Goal: Transaction & Acquisition: Purchase product/service

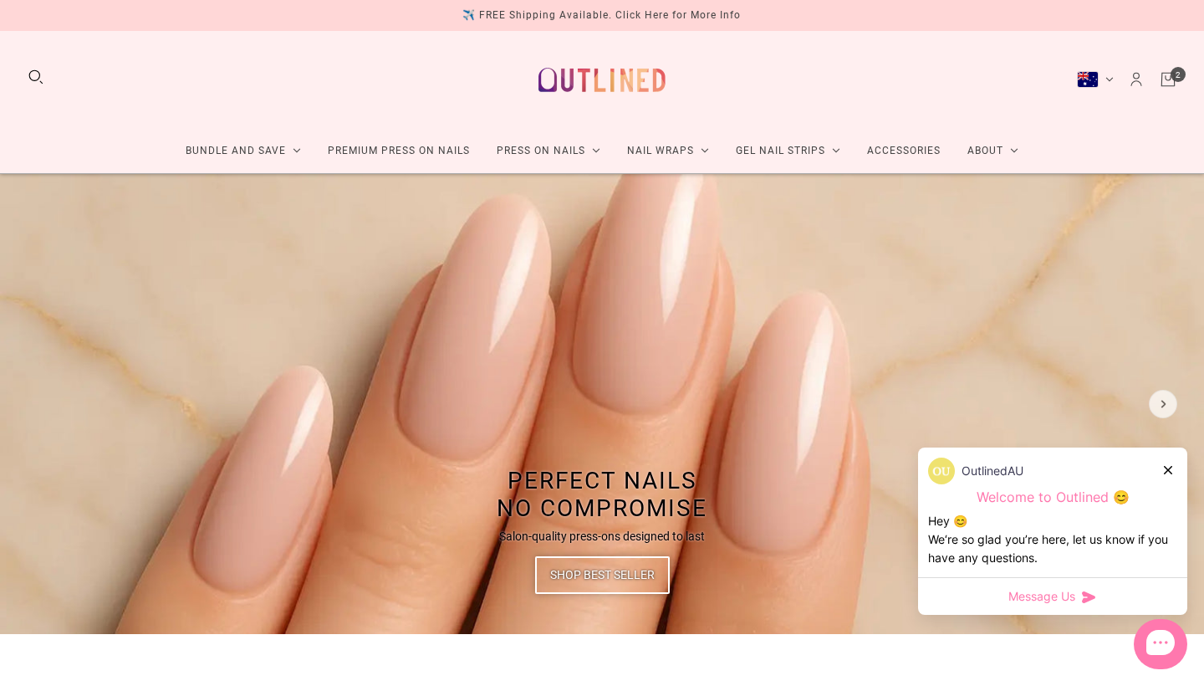
click at [1171, 83] on icon "Cart" at bounding box center [1168, 79] width 18 height 18
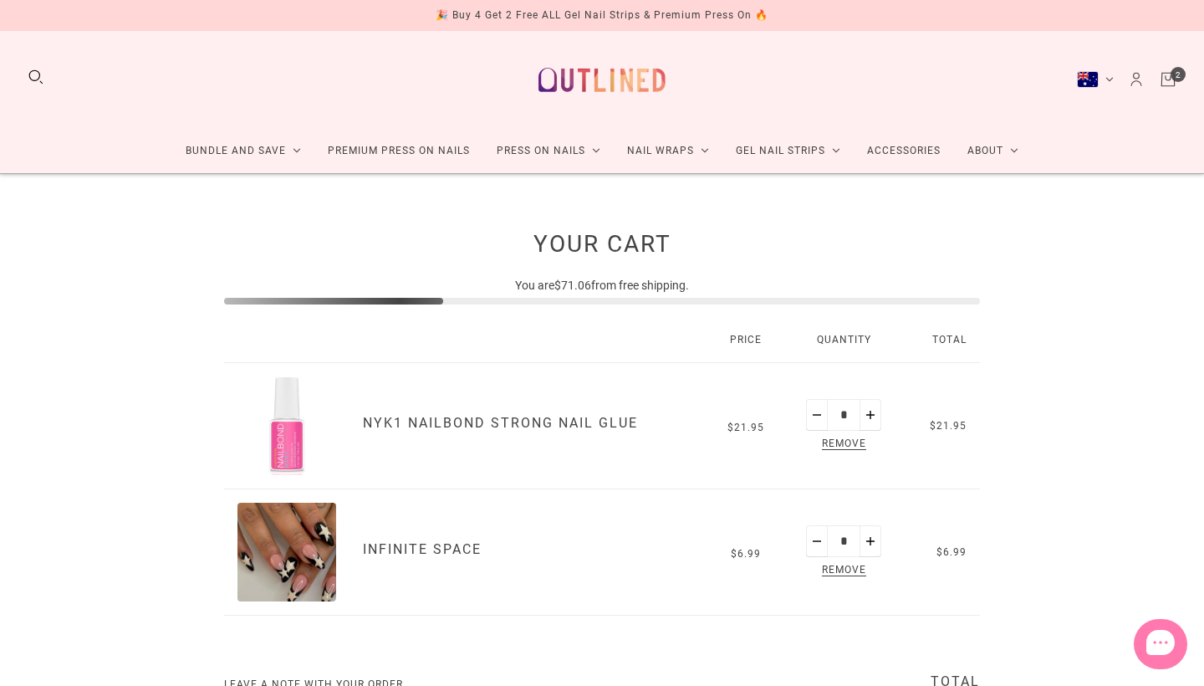
scroll to position [106, 0]
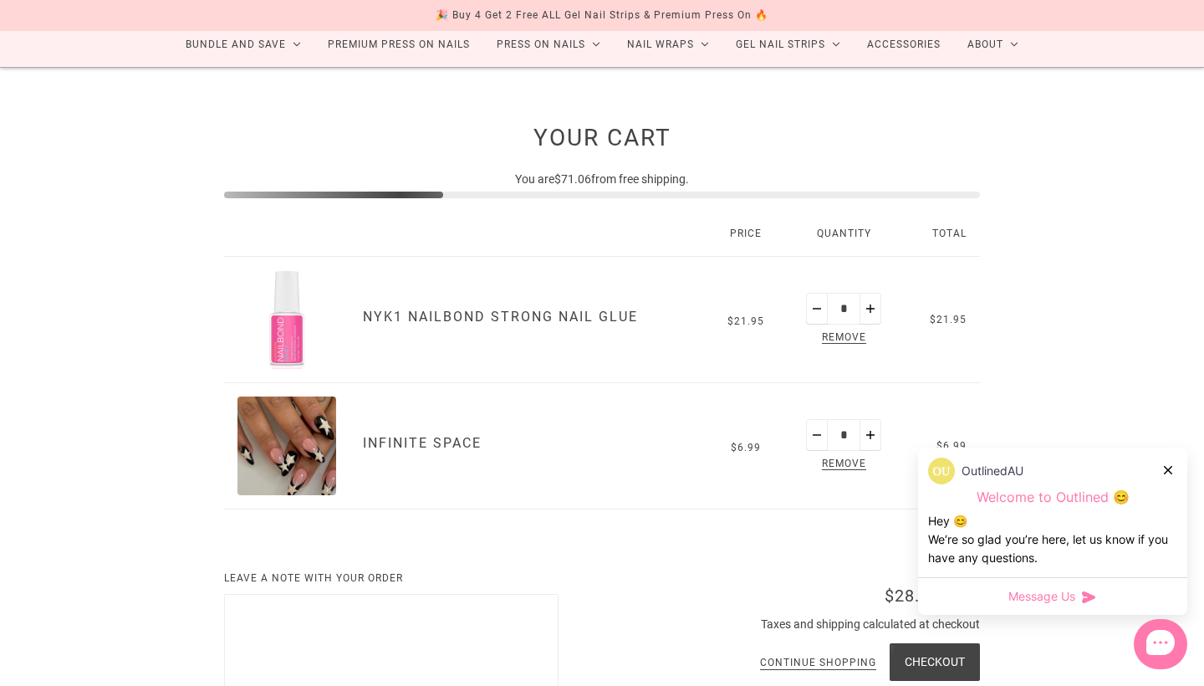
click at [459, 441] on link "Infinite Space" at bounding box center [422, 443] width 119 height 16
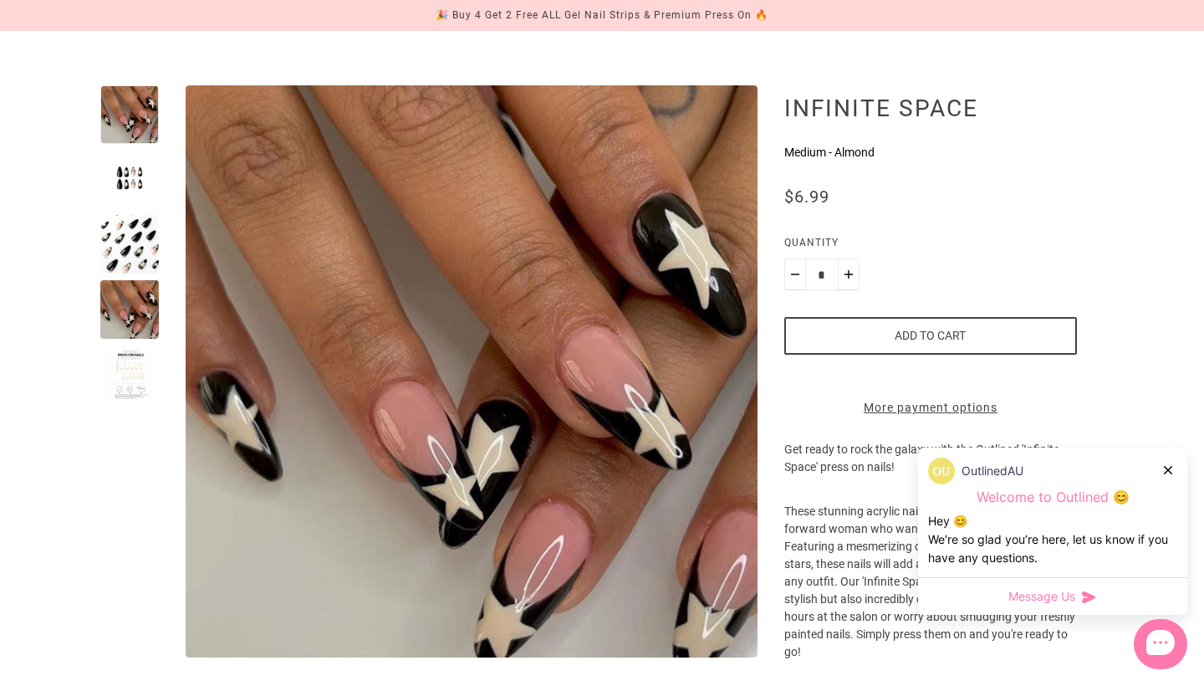
click at [133, 176] on div at bounding box center [129, 180] width 59 height 59
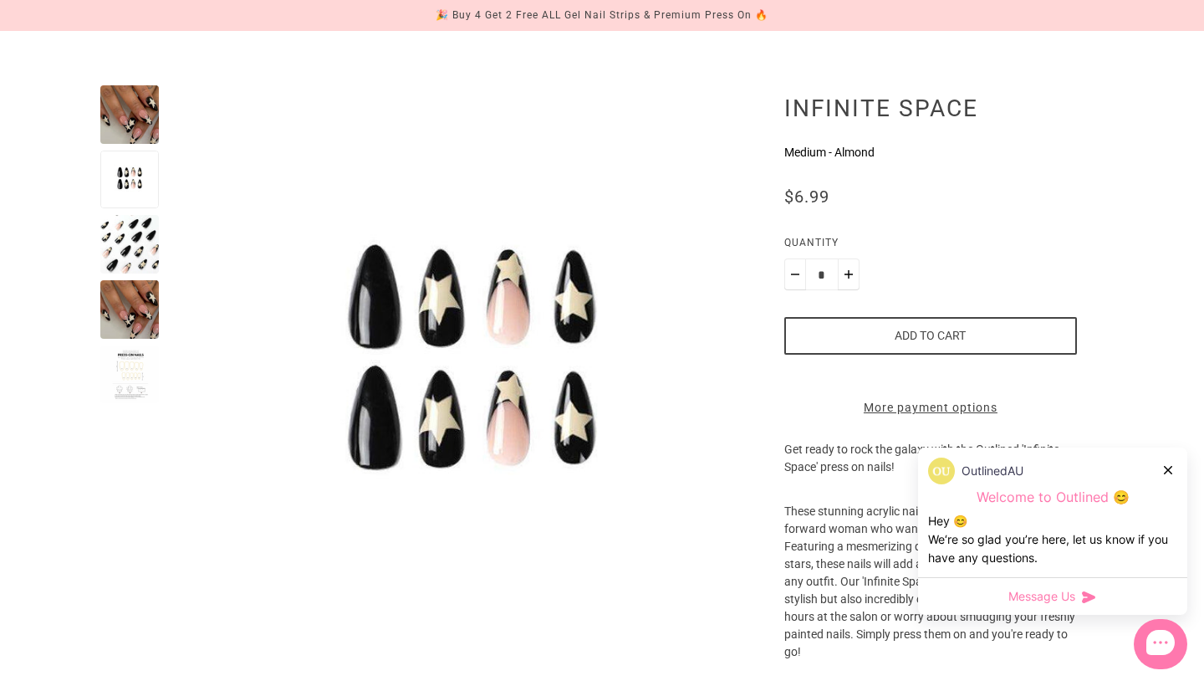
click at [120, 267] on div at bounding box center [129, 244] width 59 height 59
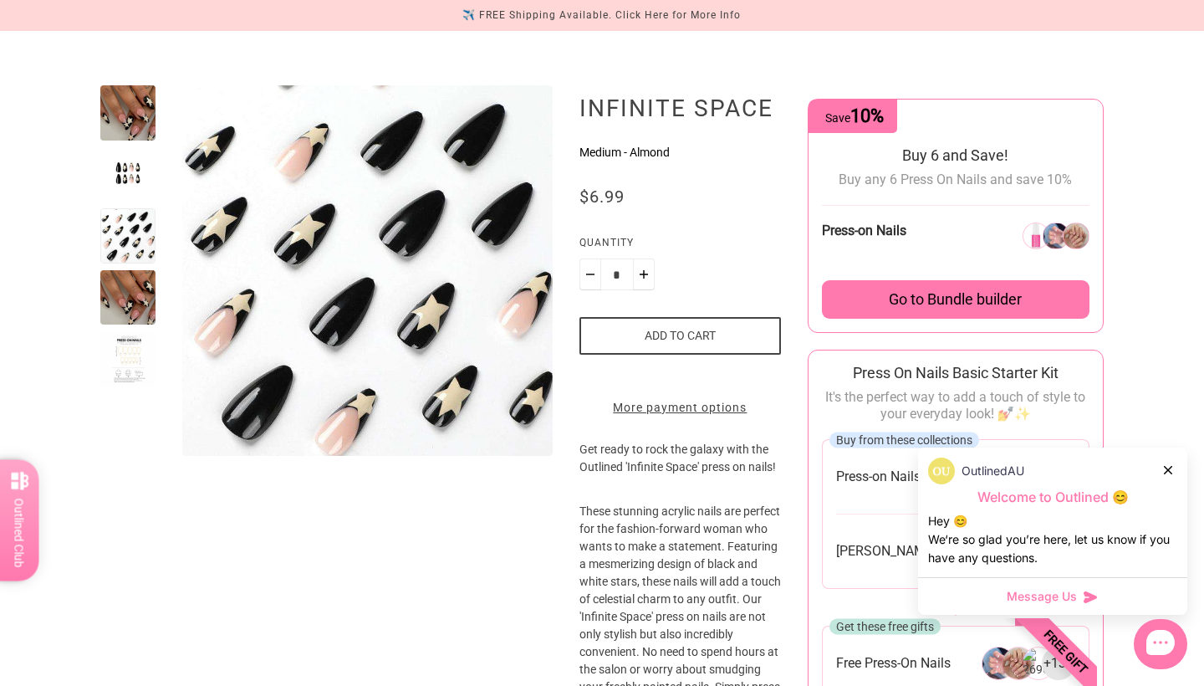
click at [118, 351] on div at bounding box center [127, 358] width 55 height 55
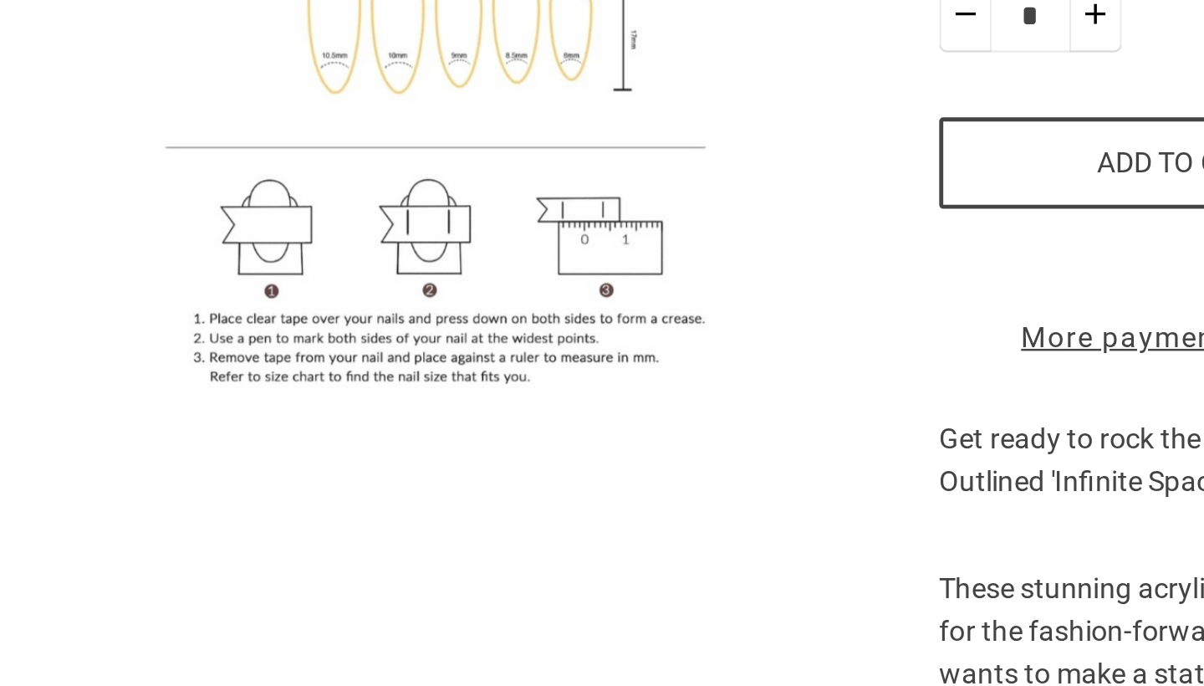
scroll to position [59, 0]
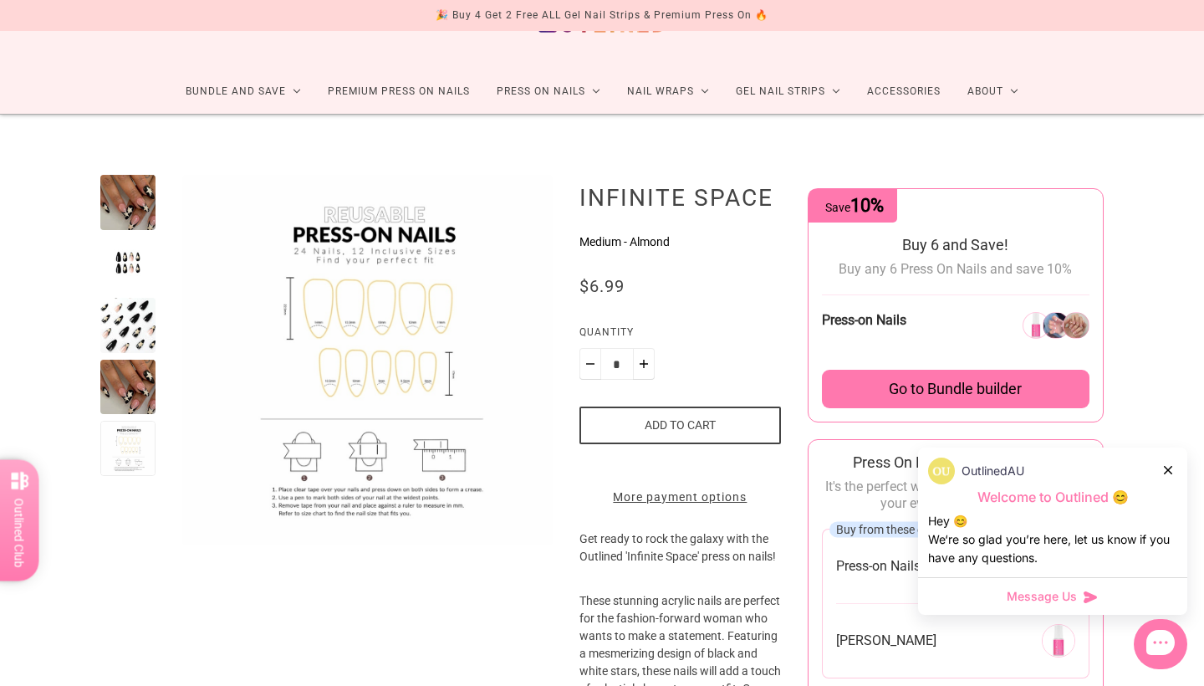
click at [146, 402] on div at bounding box center [127, 387] width 55 height 55
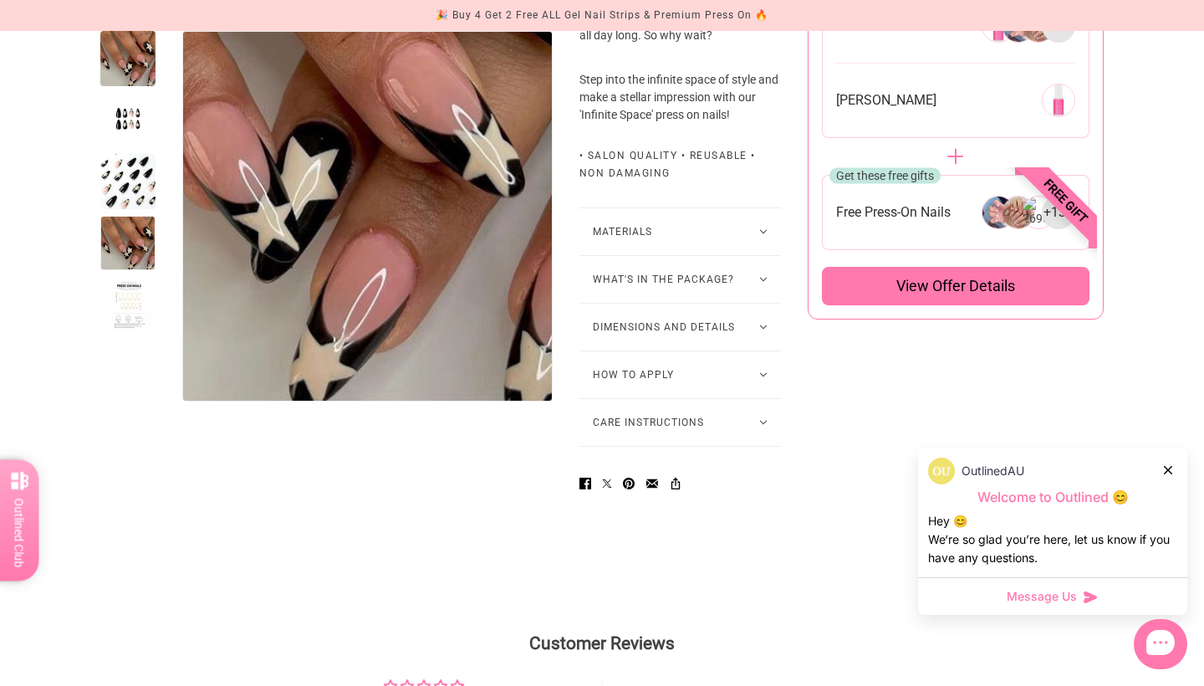
scroll to position [1021, 0]
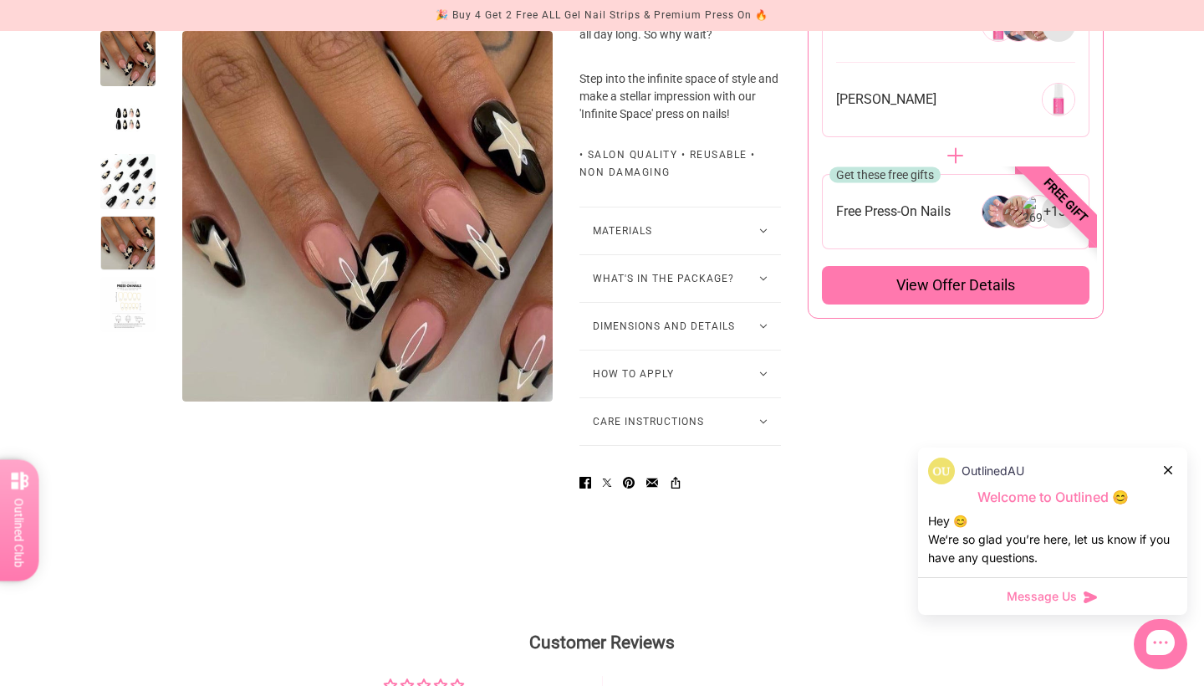
click at [640, 302] on button "What's in the package?" at bounding box center [681, 278] width 202 height 47
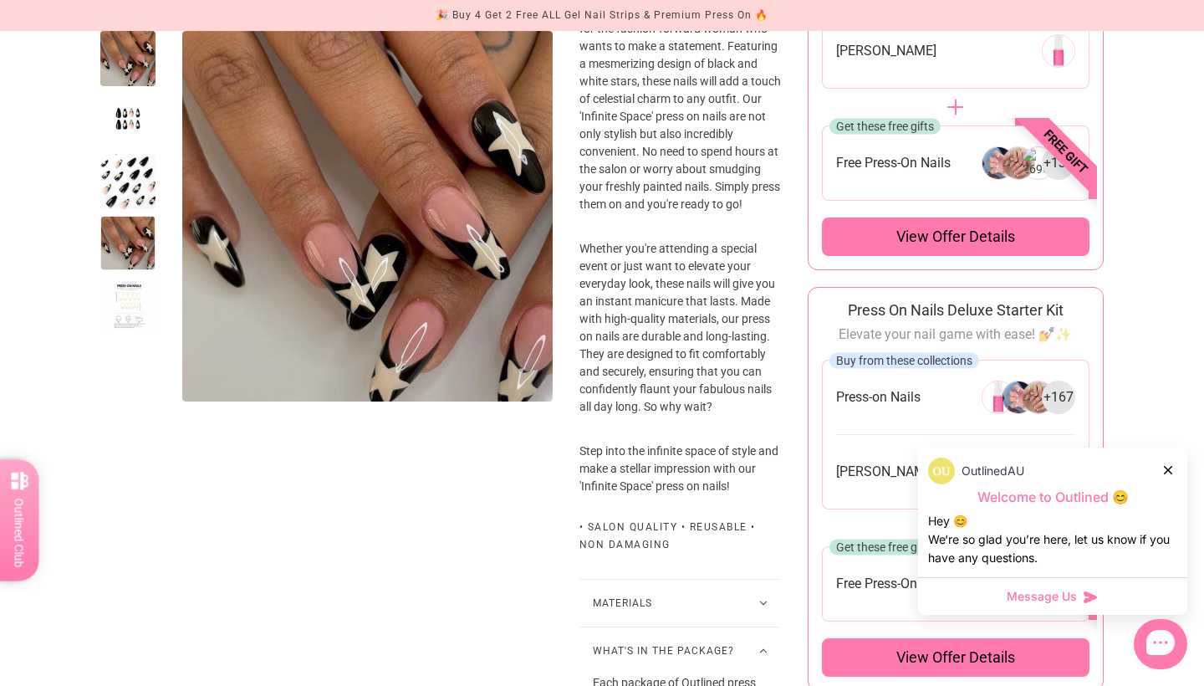
scroll to position [535, 0]
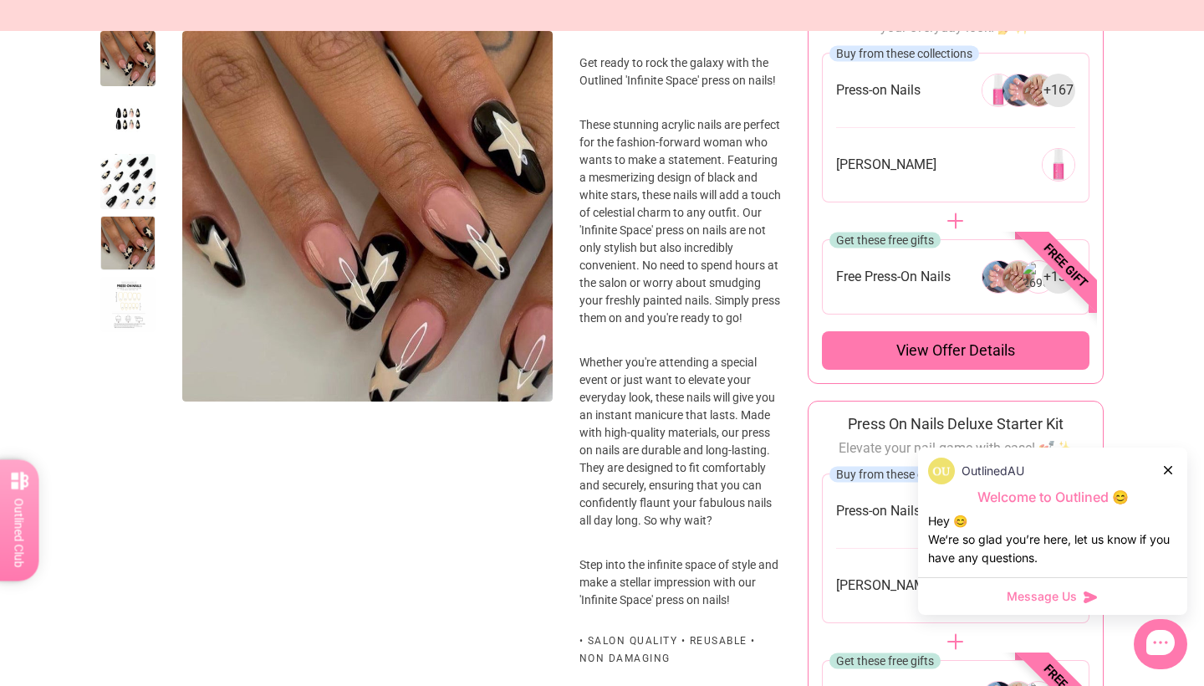
click at [120, 298] on div at bounding box center [127, 304] width 55 height 55
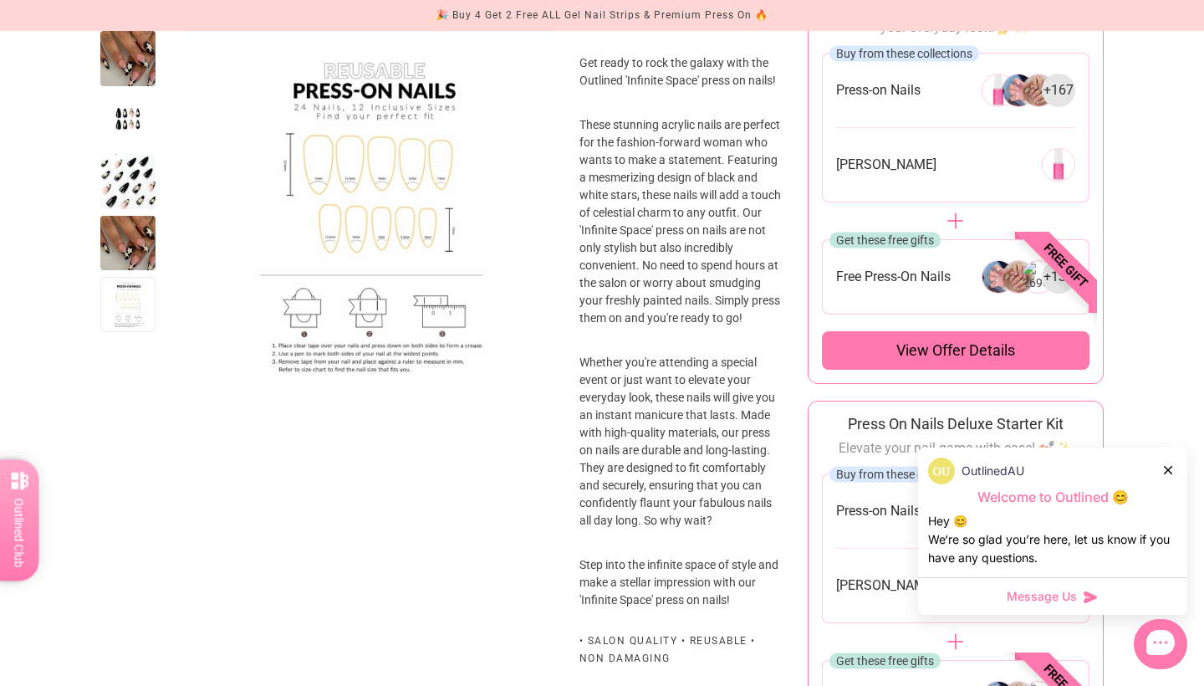
click at [126, 136] on div at bounding box center [127, 120] width 55 height 55
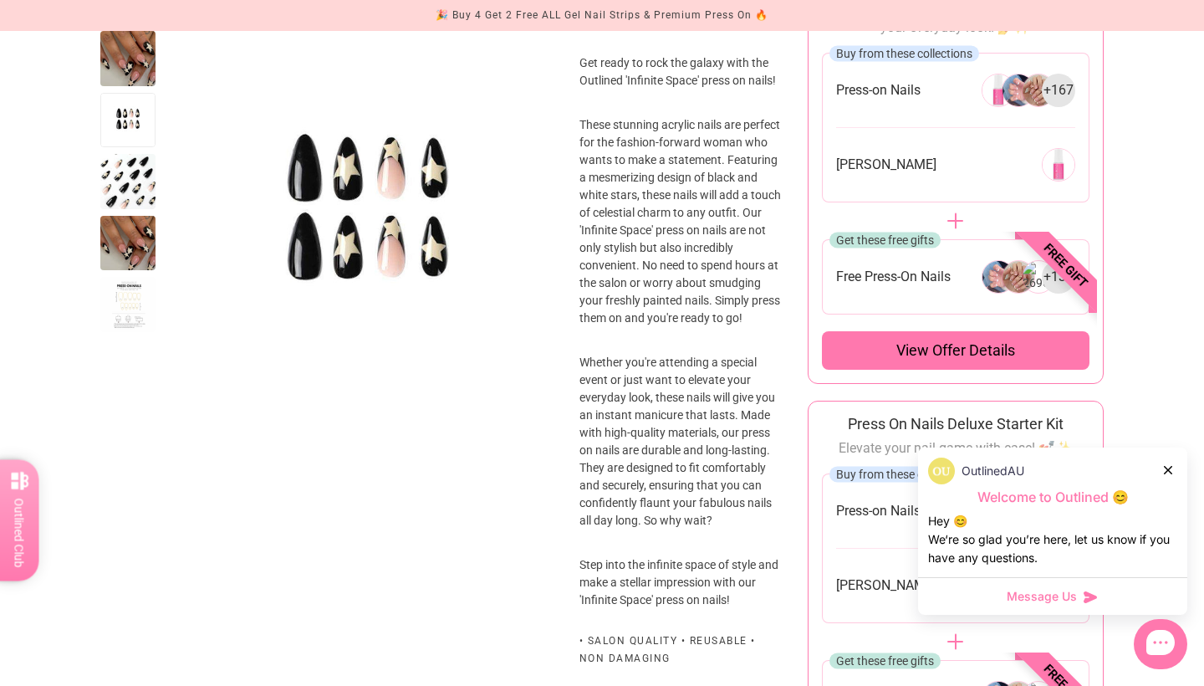
click at [130, 191] on div at bounding box center [127, 181] width 55 height 55
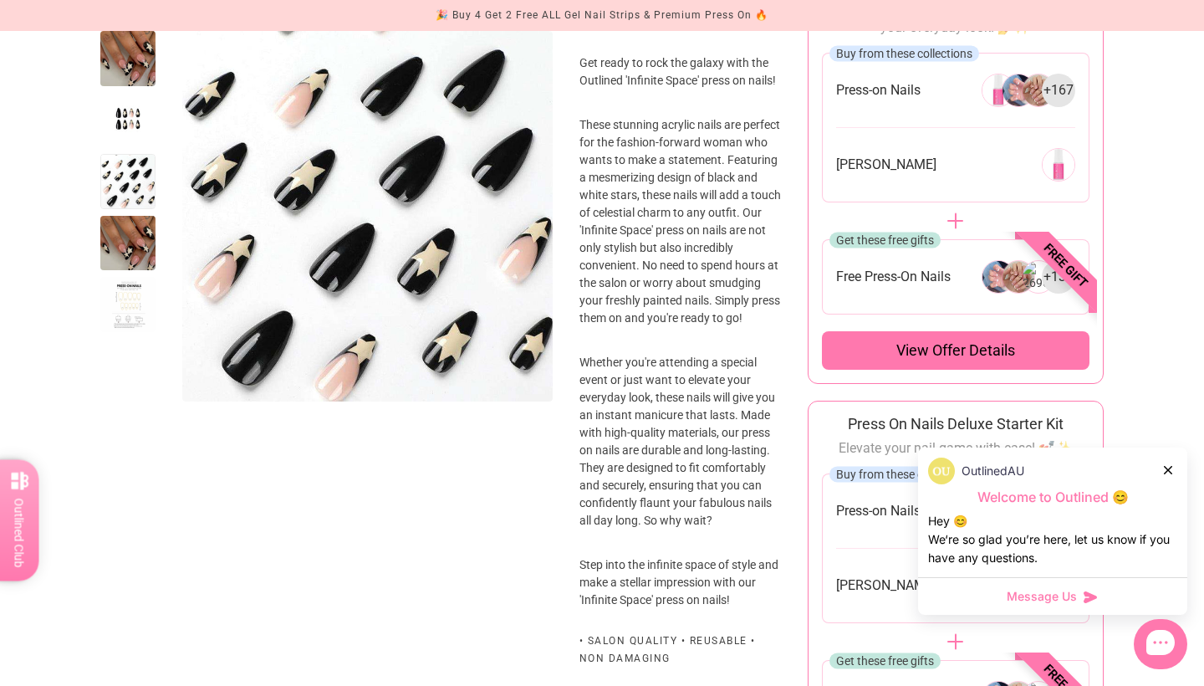
click at [127, 294] on div at bounding box center [127, 304] width 55 height 55
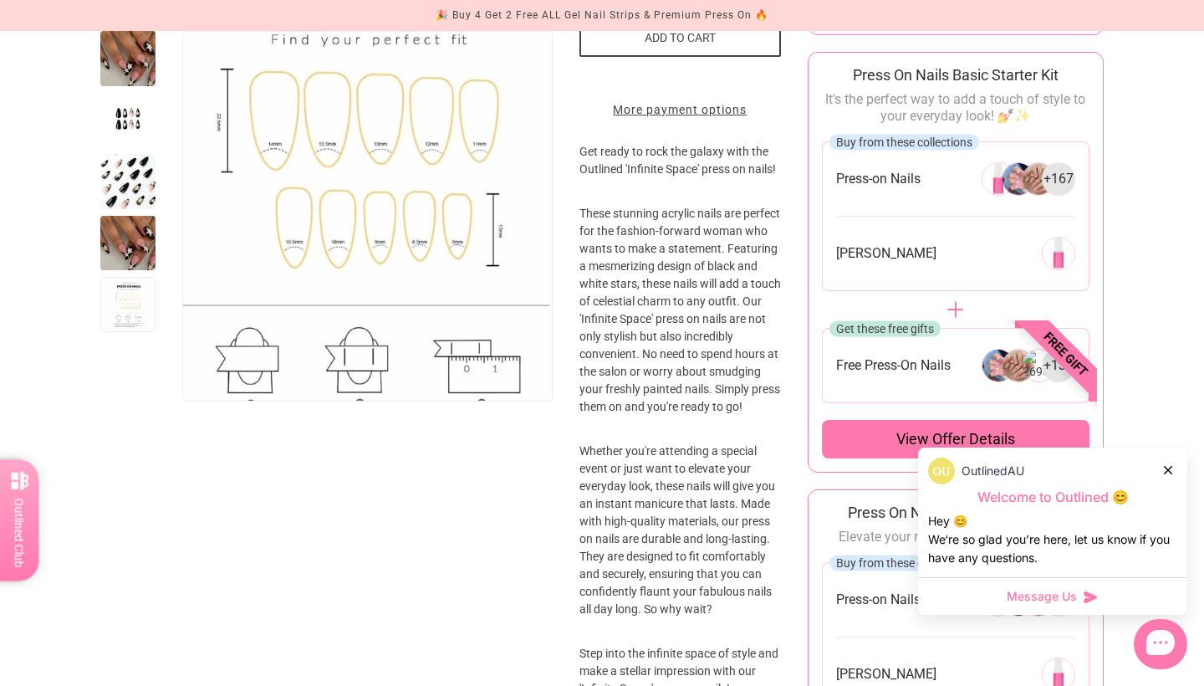
scroll to position [544, 0]
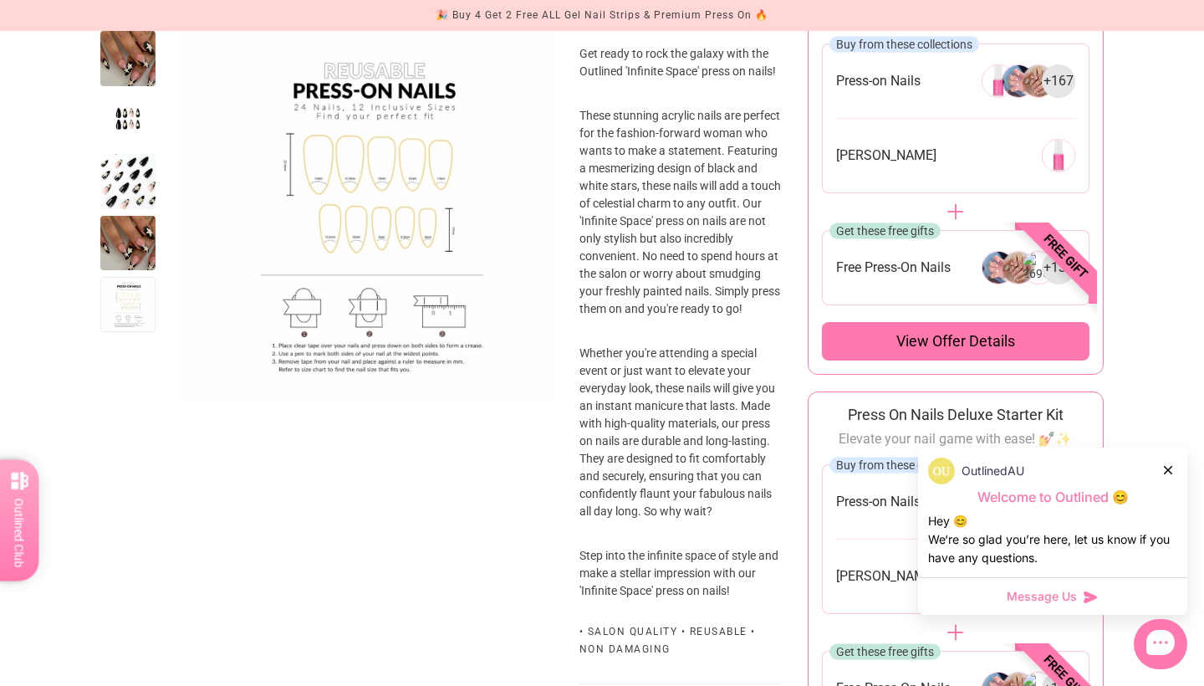
click at [110, 53] on div at bounding box center [127, 58] width 55 height 55
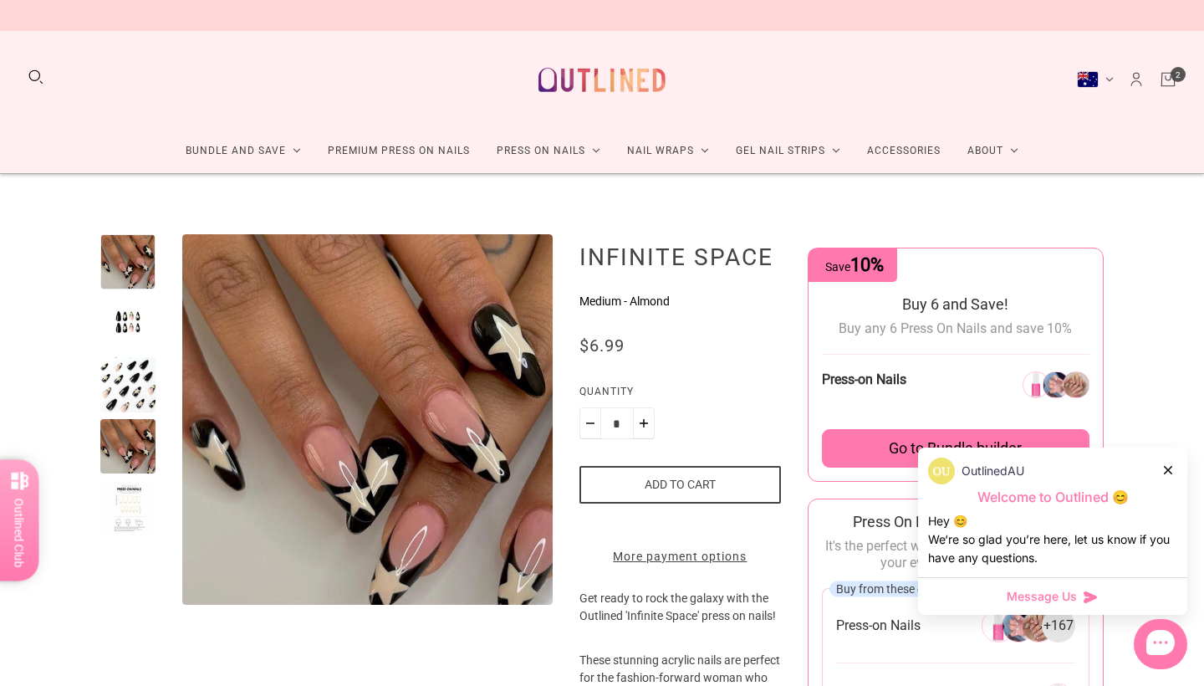
scroll to position [0, 0]
